Goal: Connect with others: Connect with other users

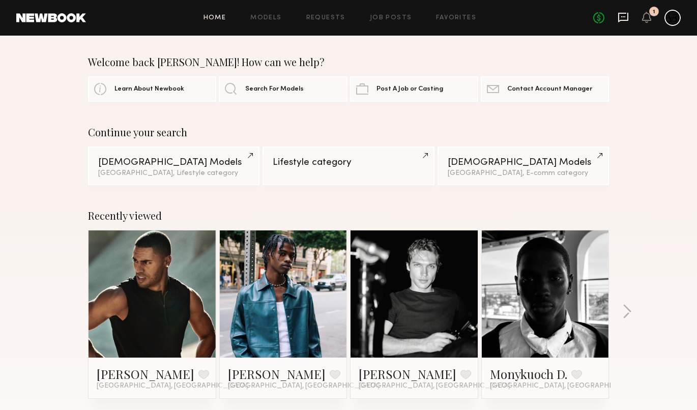
click at [629, 18] on icon at bounding box center [624, 18] width 10 height 10
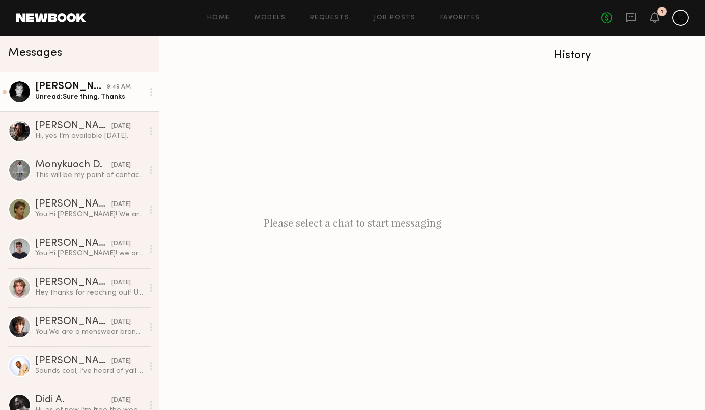
click at [103, 100] on div "Unread: Sure thing. Thanks" at bounding box center [89, 97] width 108 height 10
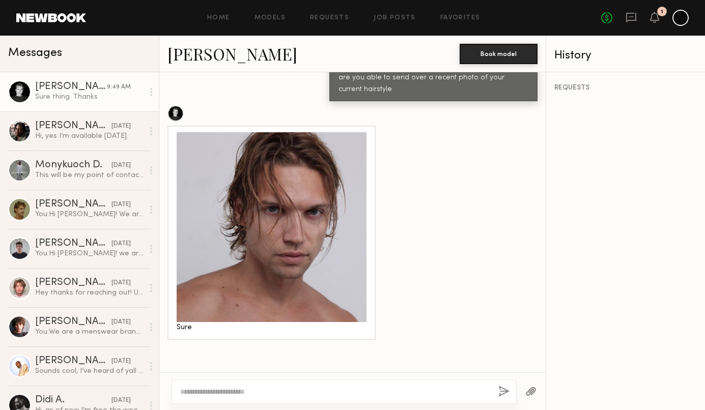
scroll to position [857, 0]
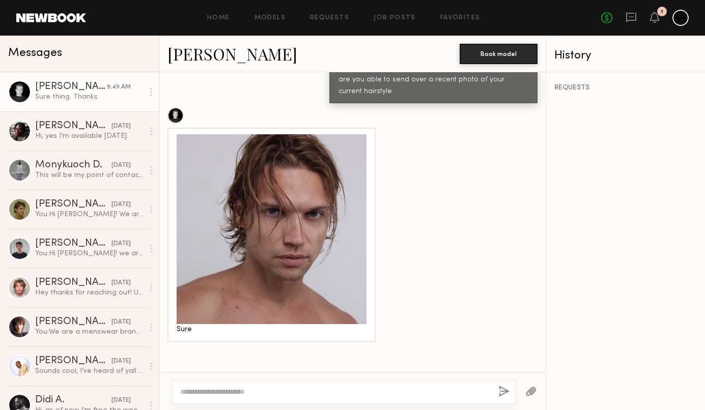
click at [202, 53] on link "Sasha P." at bounding box center [232, 54] width 130 height 22
